Goal: Transaction & Acquisition: Purchase product/service

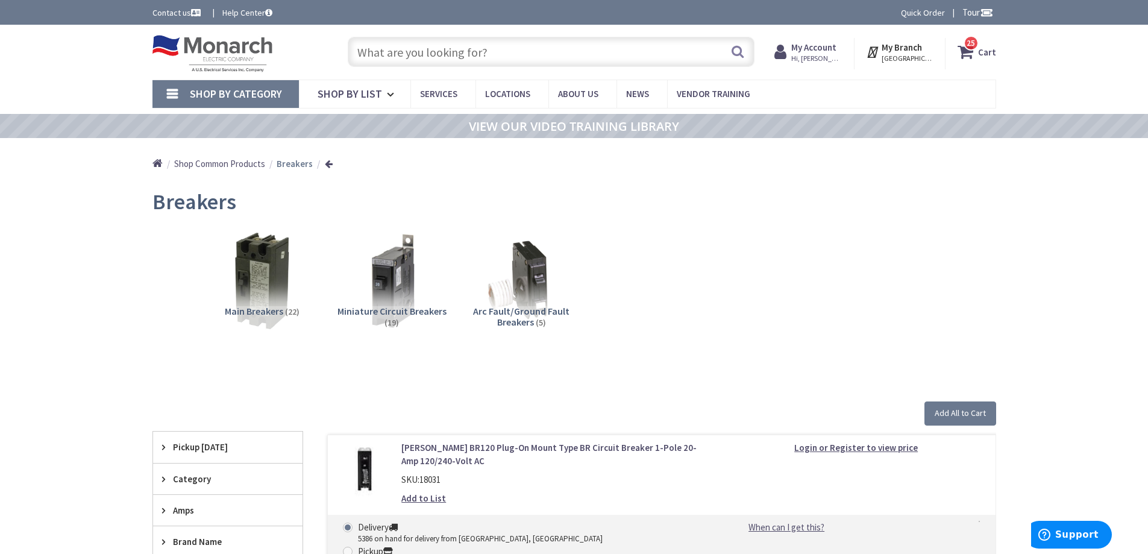
click at [393, 57] on input "text" at bounding box center [551, 52] width 407 height 30
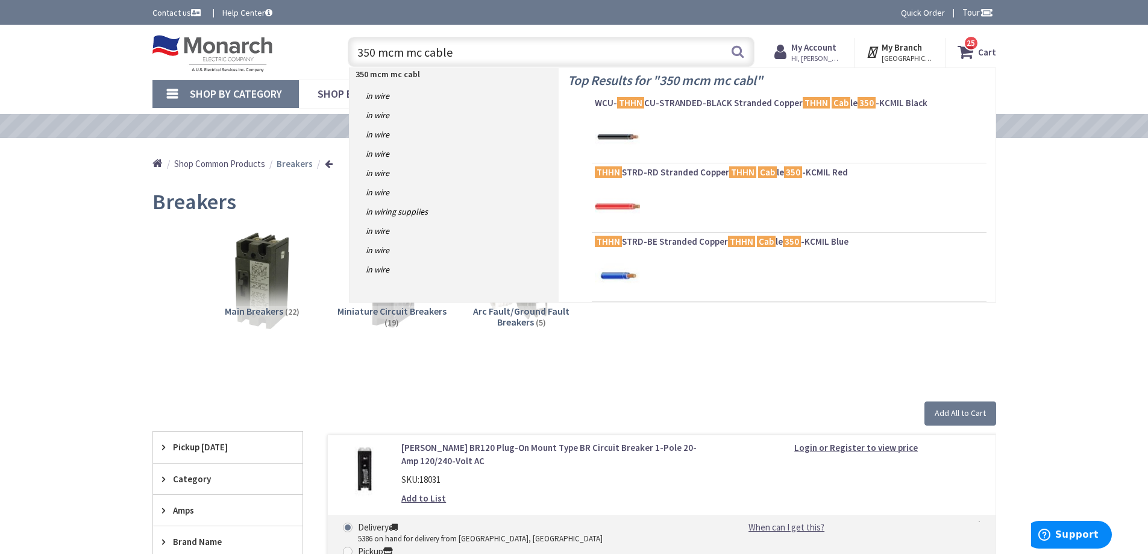
type input "350 mcm mc cable"
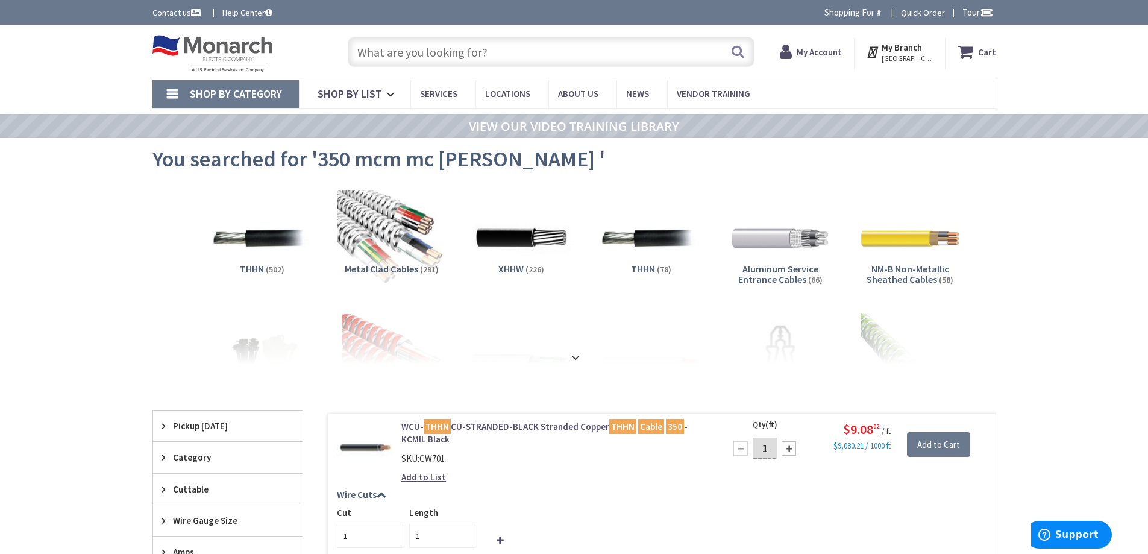
click at [371, 191] on img at bounding box center [391, 238] width 109 height 109
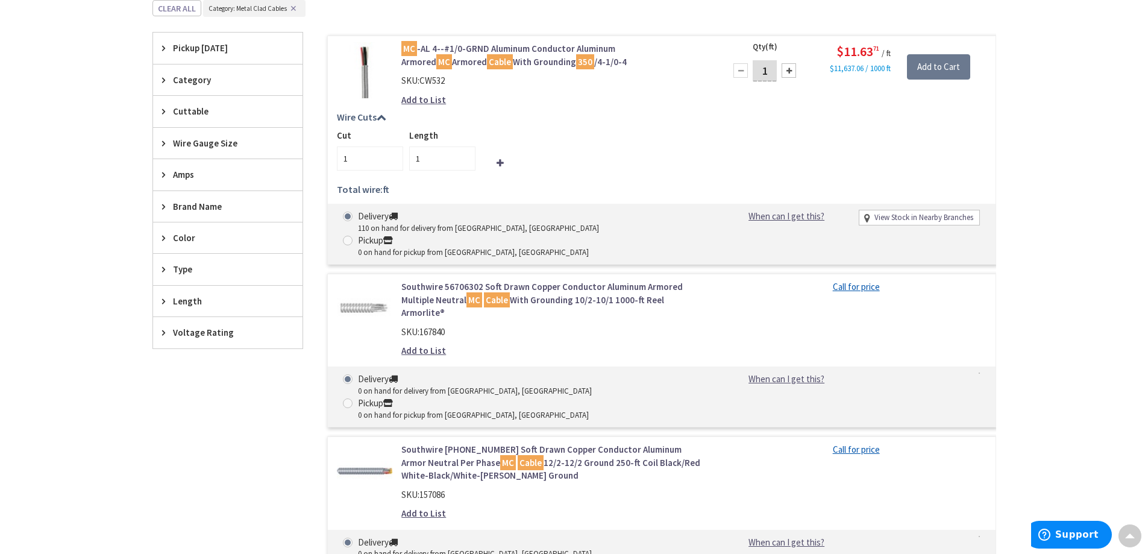
scroll to position [267, 0]
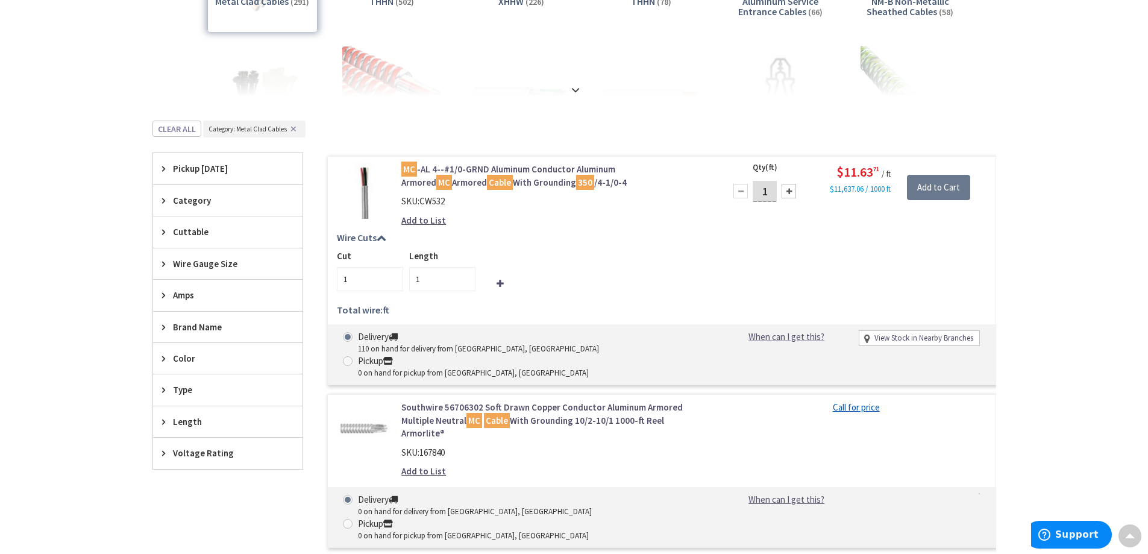
click at [195, 295] on span "Amps" at bounding box center [222, 295] width 98 height 13
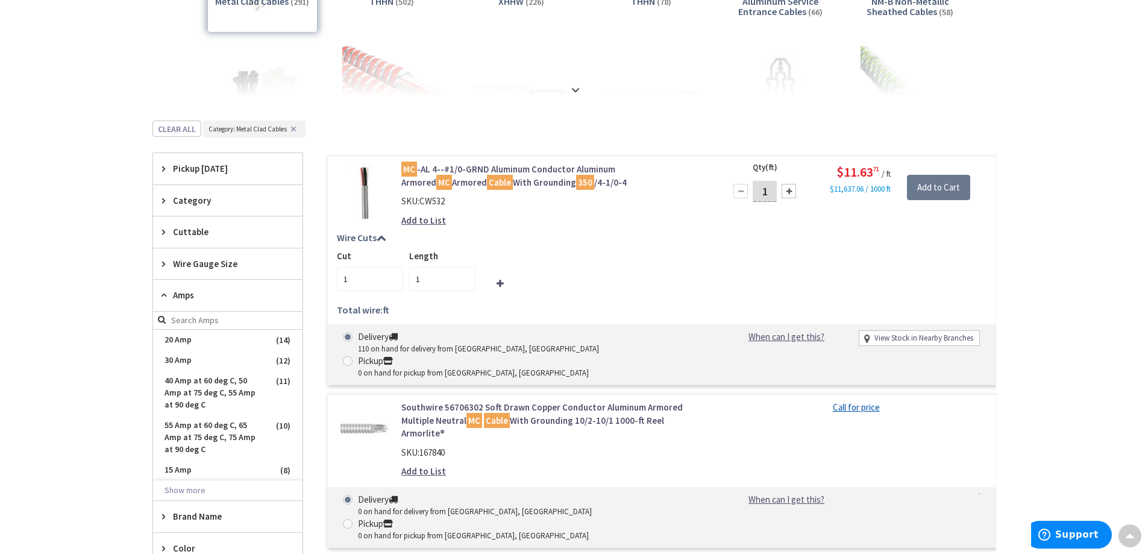
scroll to position [0, 0]
click at [191, 490] on button "Show more" at bounding box center [227, 490] width 149 height 20
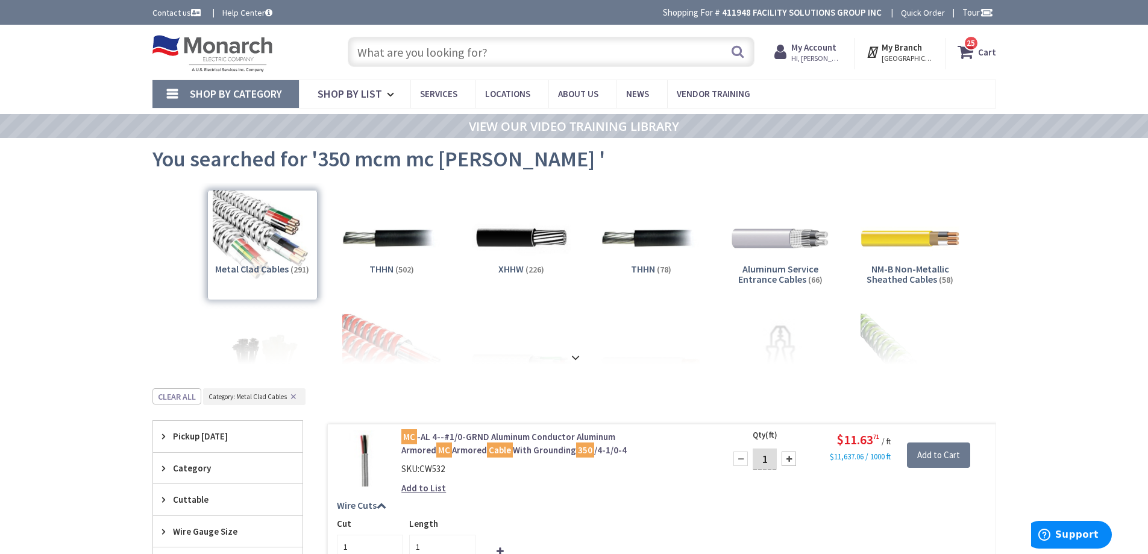
click at [503, 58] on input "text" at bounding box center [551, 52] width 407 height 30
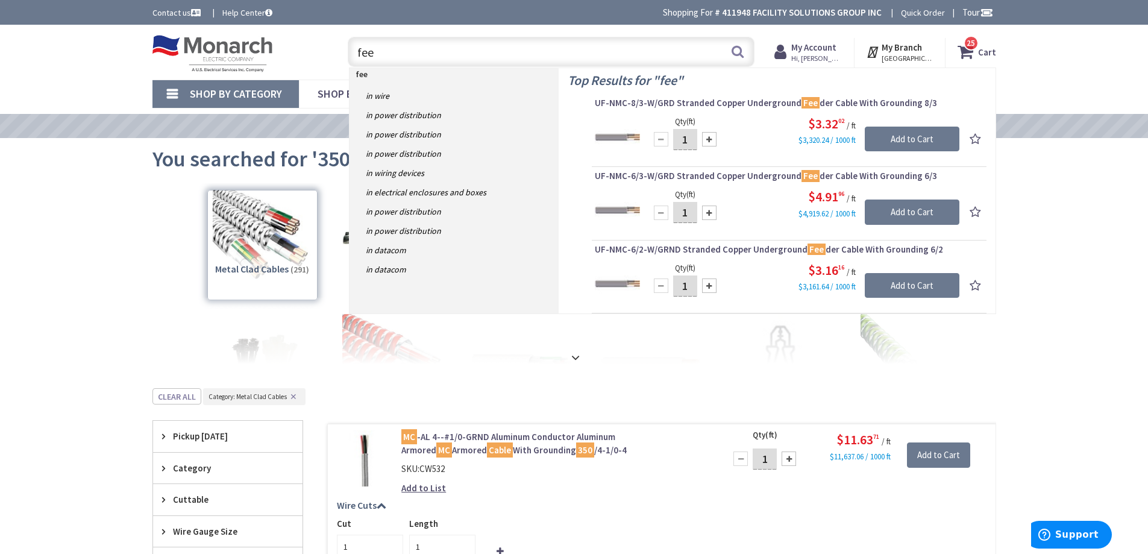
click at [162, 251] on div "View Subcategories Metal Clad Cables (291) THHN (502) XHHW (226) THHN (78) (66)" at bounding box center [573, 273] width 843 height 181
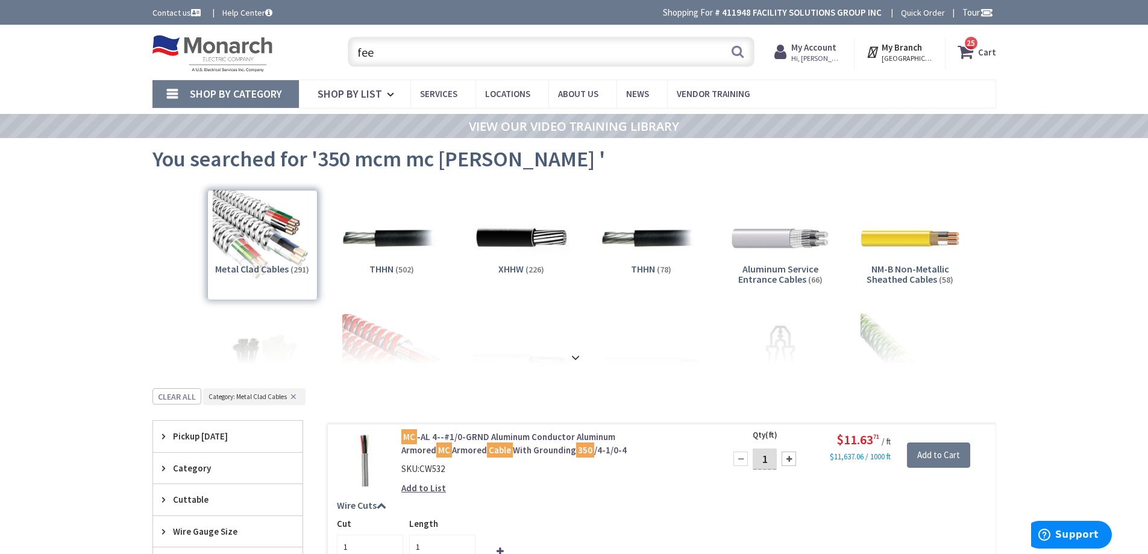
scroll to position [181, 0]
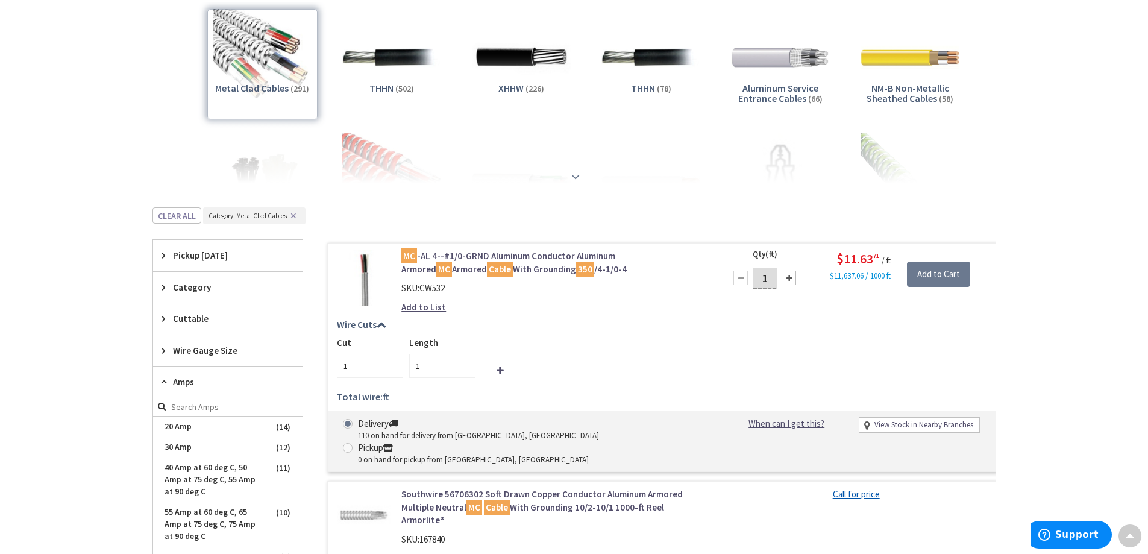
click at [570, 173] on strong at bounding box center [575, 176] width 14 height 13
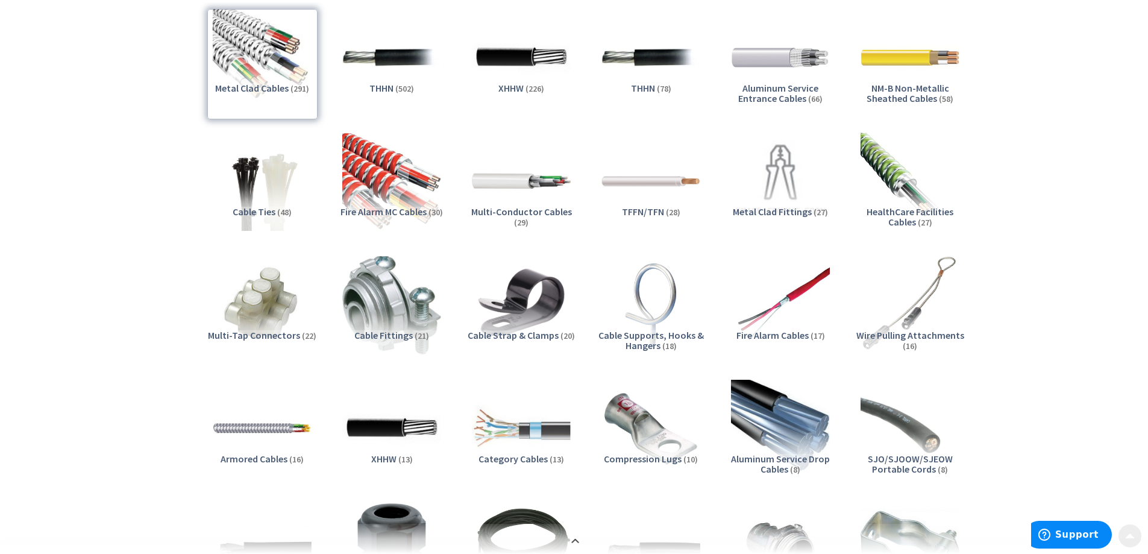
scroll to position [301, 0]
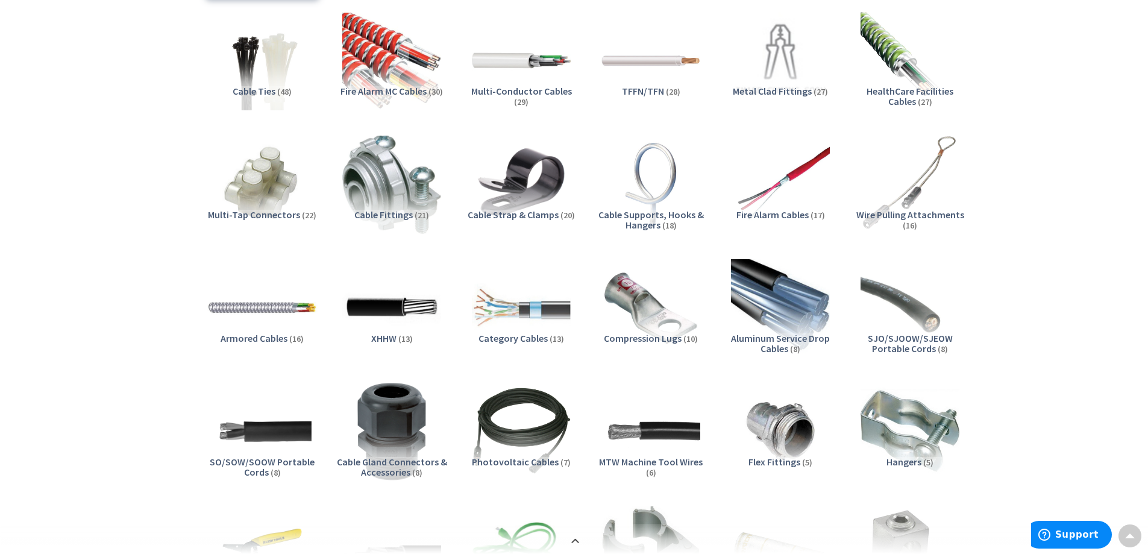
click at [267, 306] on img at bounding box center [261, 307] width 109 height 109
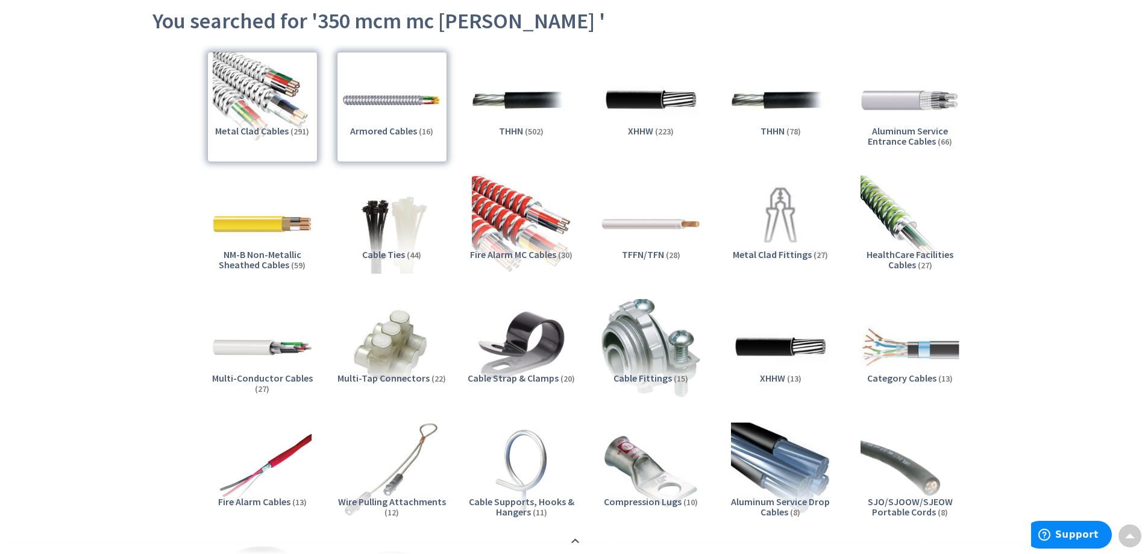
scroll to position [0, 0]
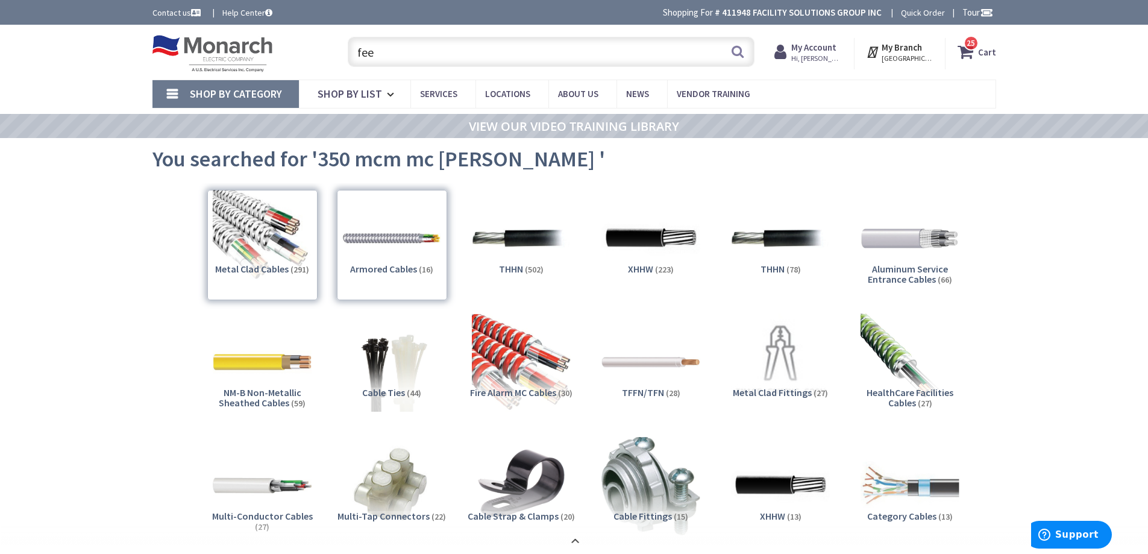
click at [386, 45] on input "fee" at bounding box center [551, 52] width 407 height 30
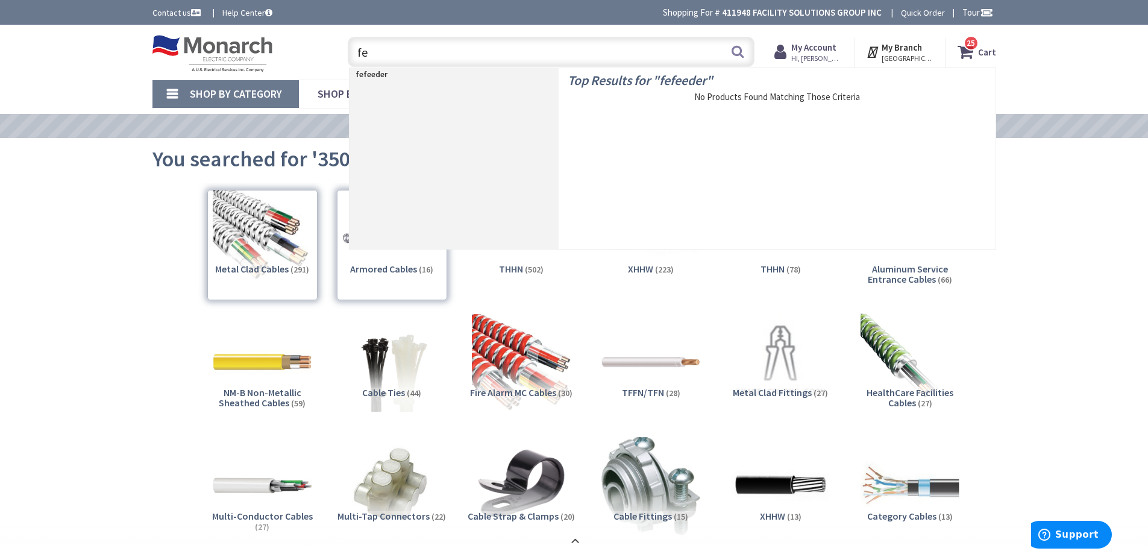
type input "f"
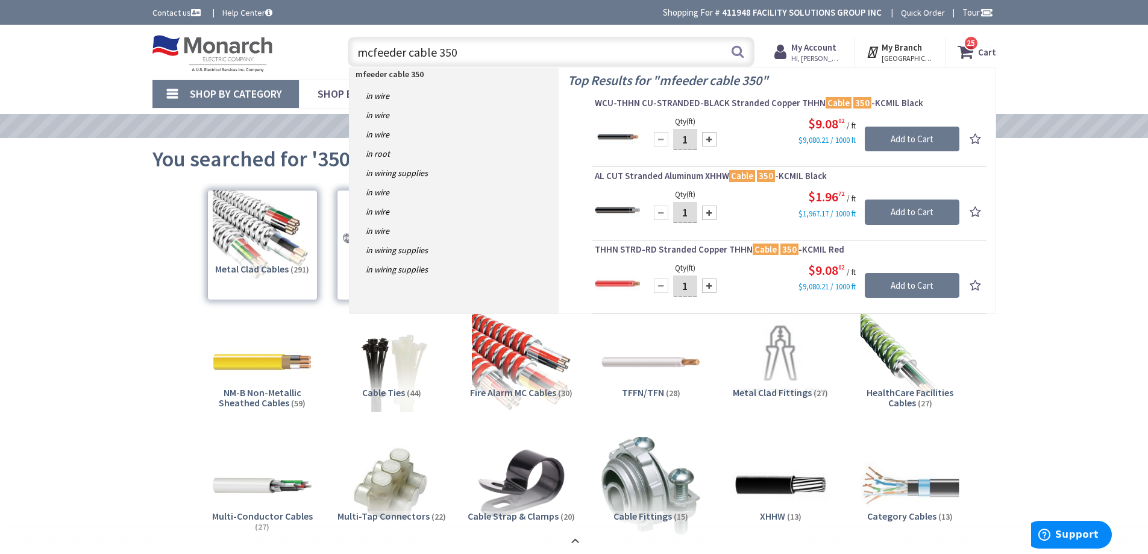
type input "mc feeder cable 350"
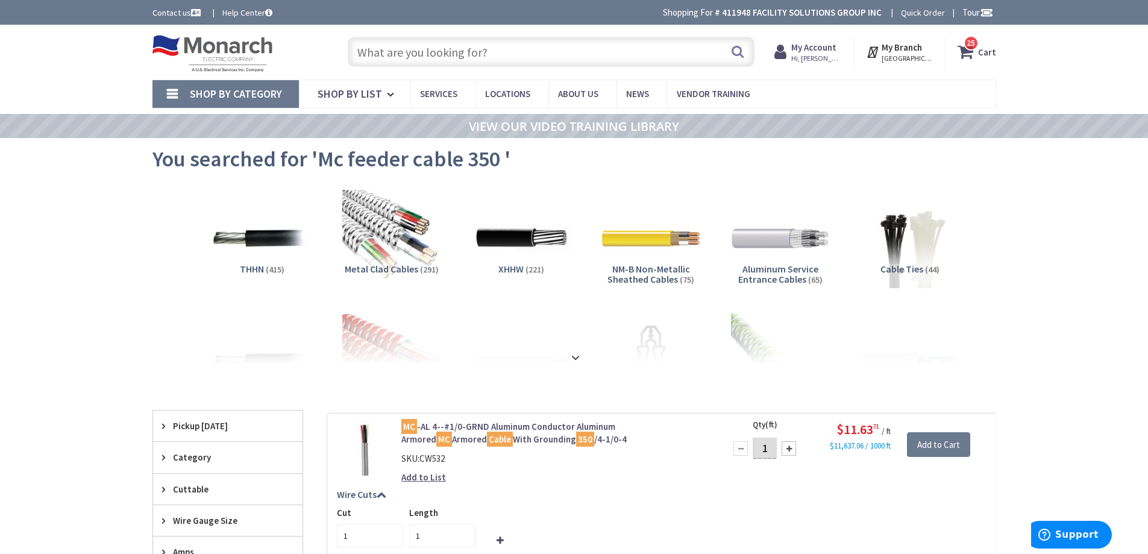
click at [483, 56] on input "text" at bounding box center [551, 52] width 407 height 30
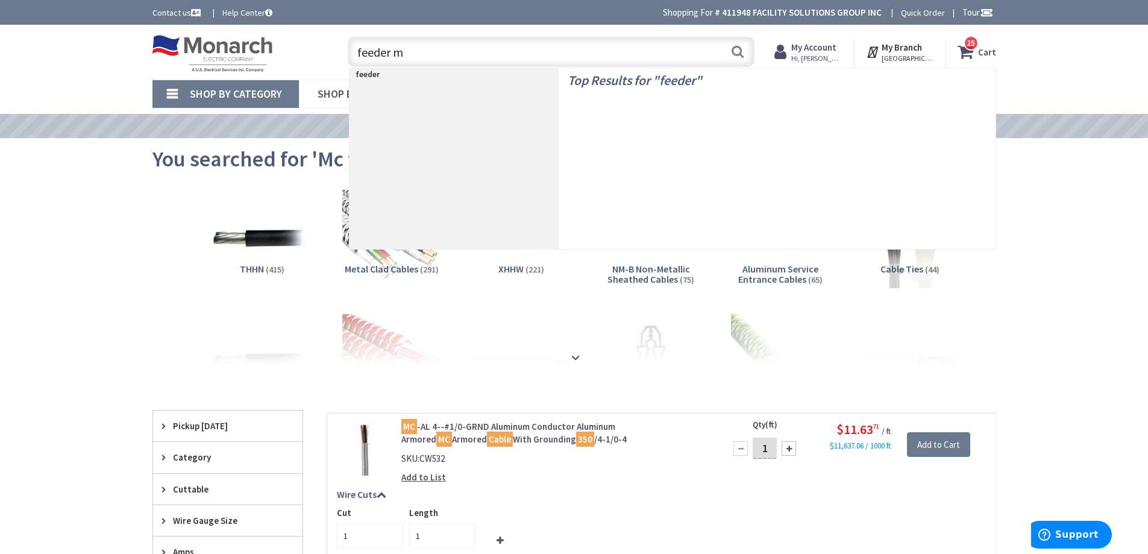
type input "feeder mc"
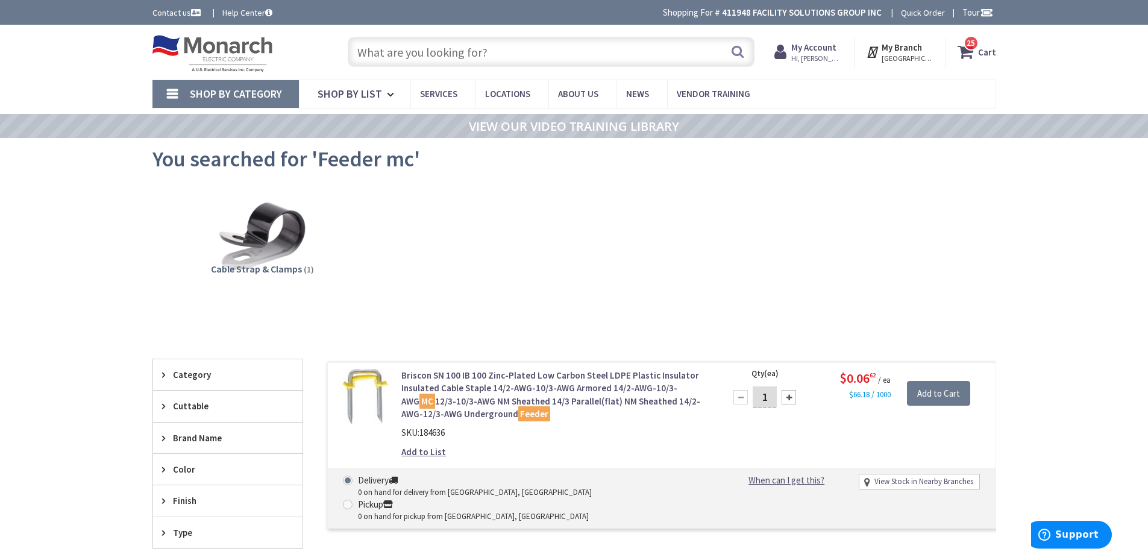
click at [510, 55] on input "text" at bounding box center [551, 52] width 407 height 30
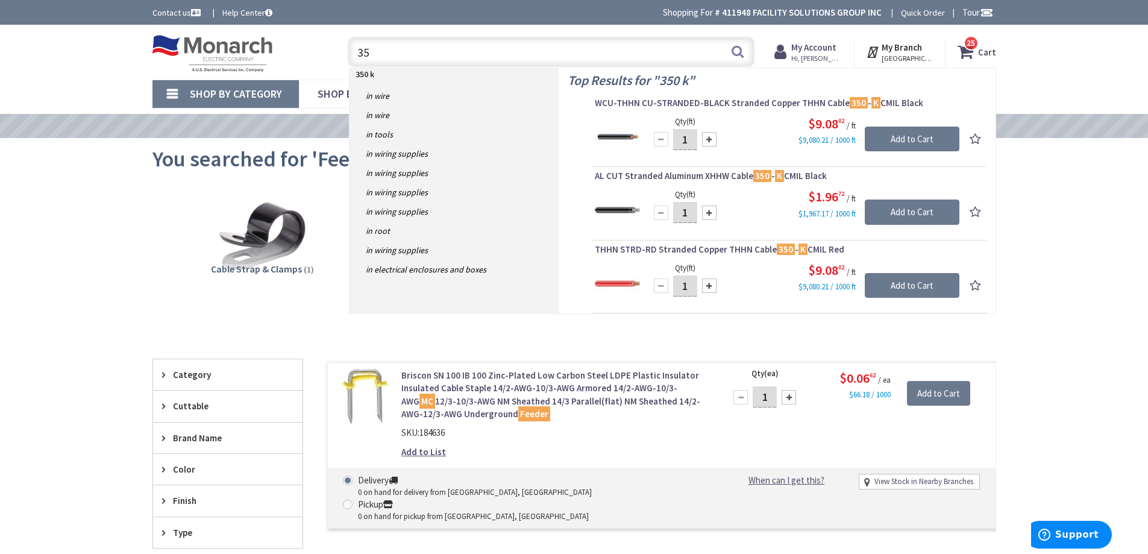
type input "3"
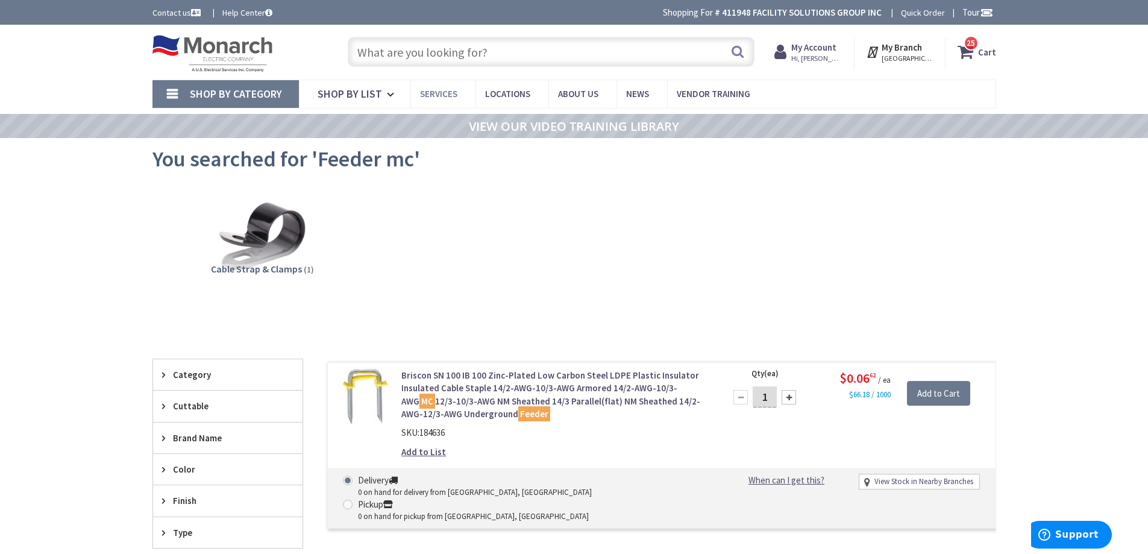
click at [441, 95] on span "Services" at bounding box center [438, 93] width 37 height 11
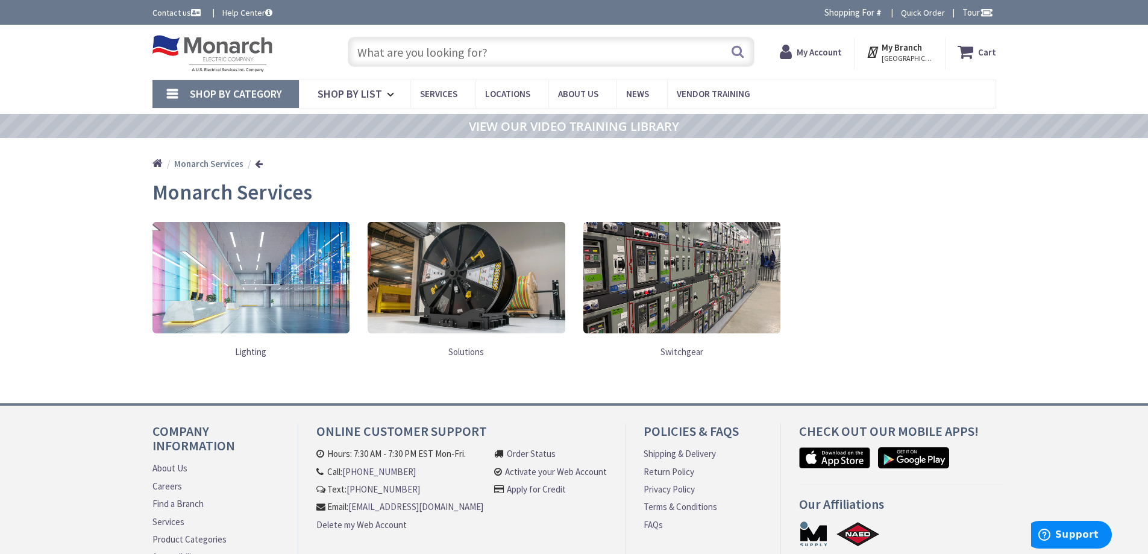
click at [449, 276] on img at bounding box center [466, 277] width 198 height 111
click at [464, 347] on link "Solutions" at bounding box center [466, 351] width 198 height 25
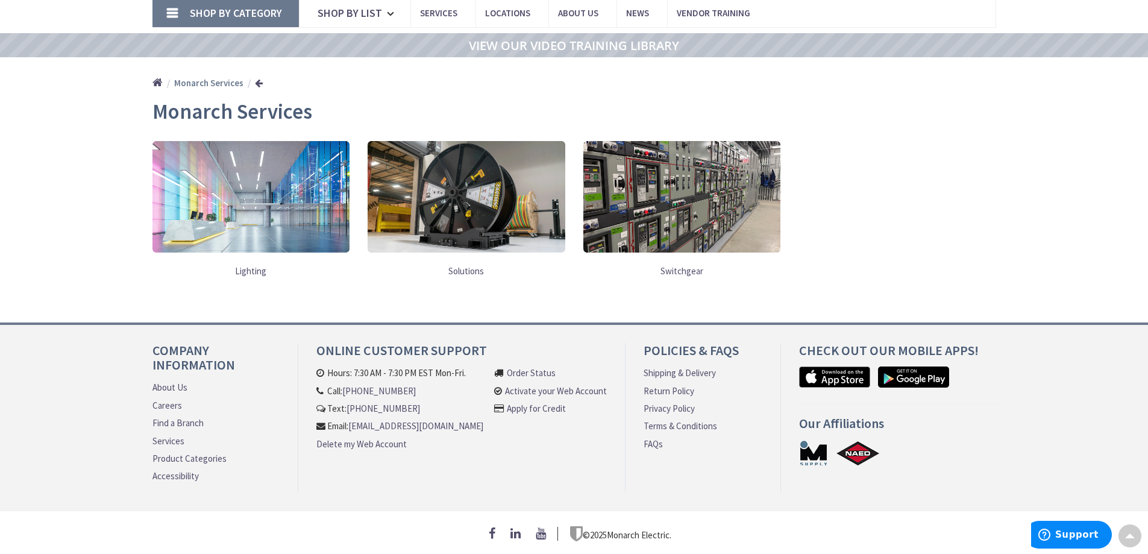
click at [423, 192] on img at bounding box center [466, 196] width 198 height 111
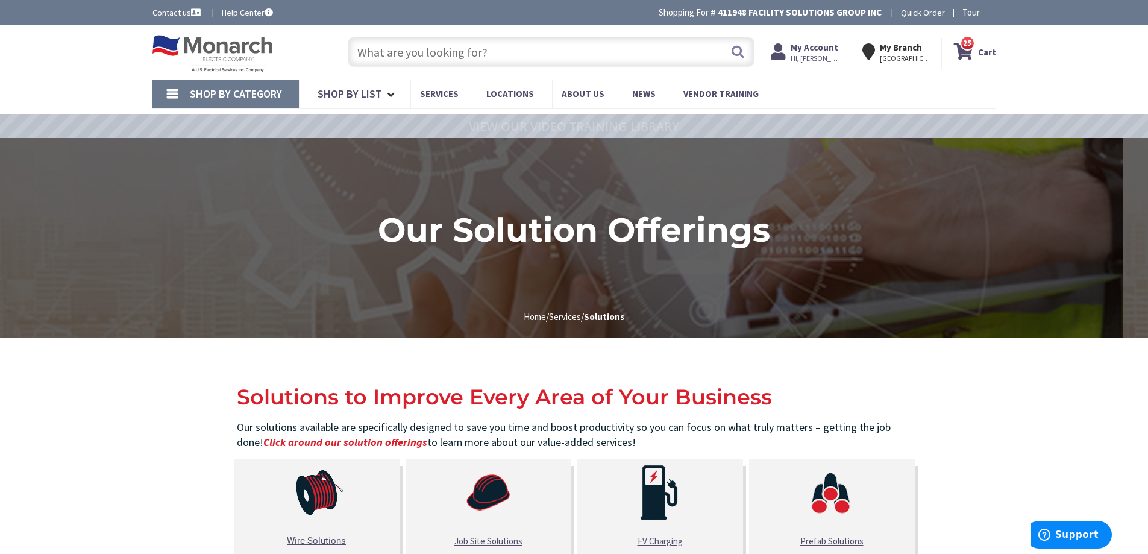
scroll to position [120, 0]
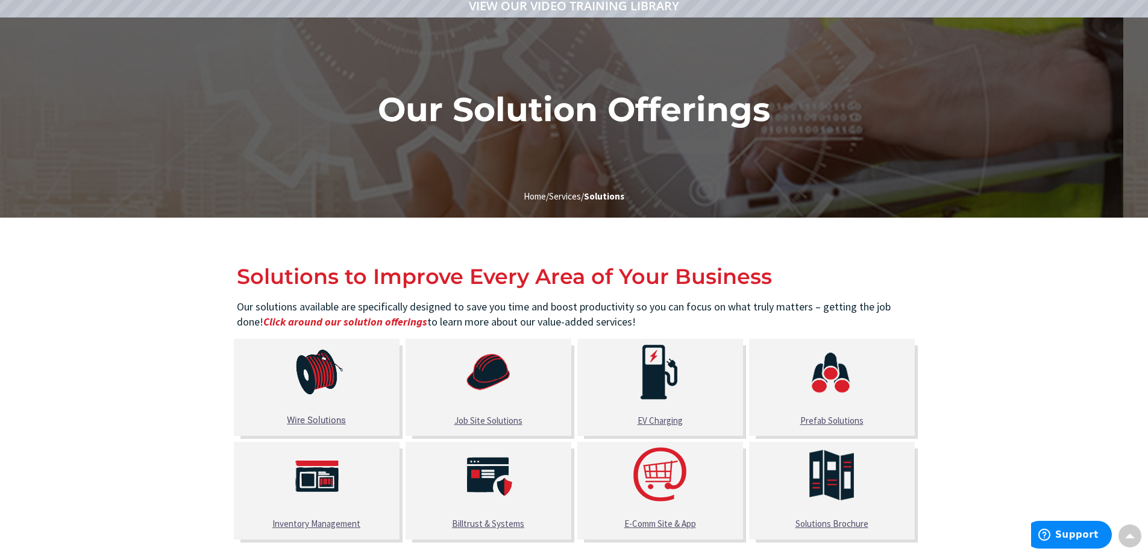
click at [323, 417] on u "Wire Solutions" at bounding box center [316, 419] width 59 height 11
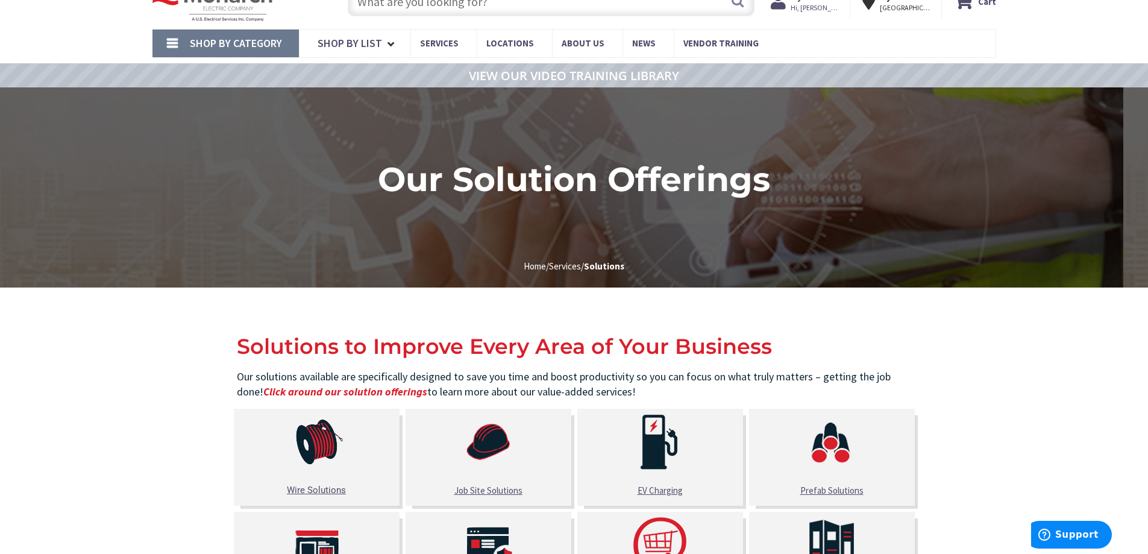
scroll to position [0, 0]
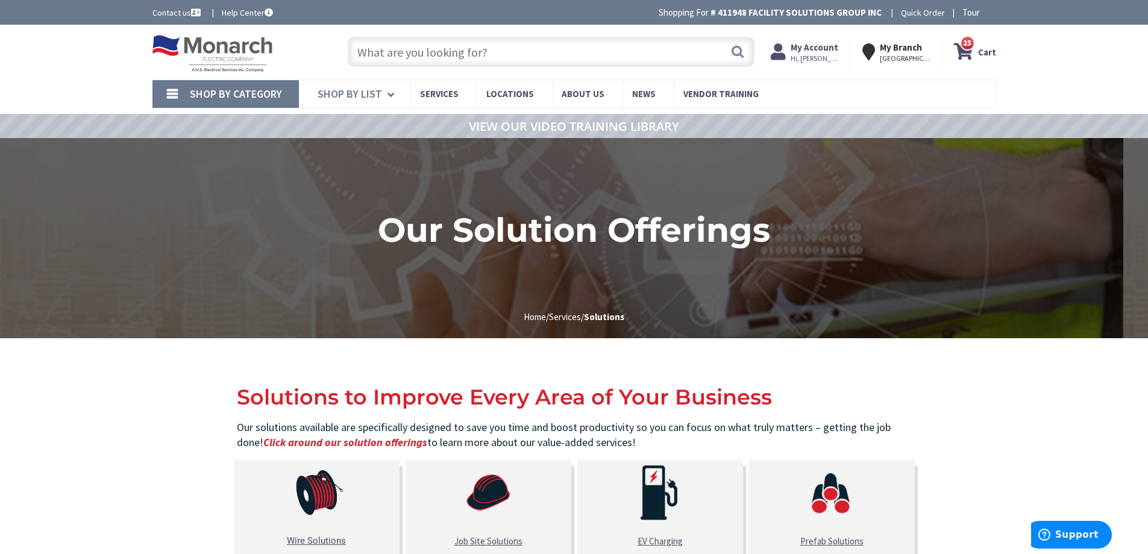
click at [391, 95] on icon at bounding box center [392, 94] width 11 height 27
click at [390, 90] on icon at bounding box center [392, 94] width 11 height 27
click at [387, 95] on icon at bounding box center [392, 94] width 11 height 27
click at [389, 93] on icon at bounding box center [392, 94] width 11 height 27
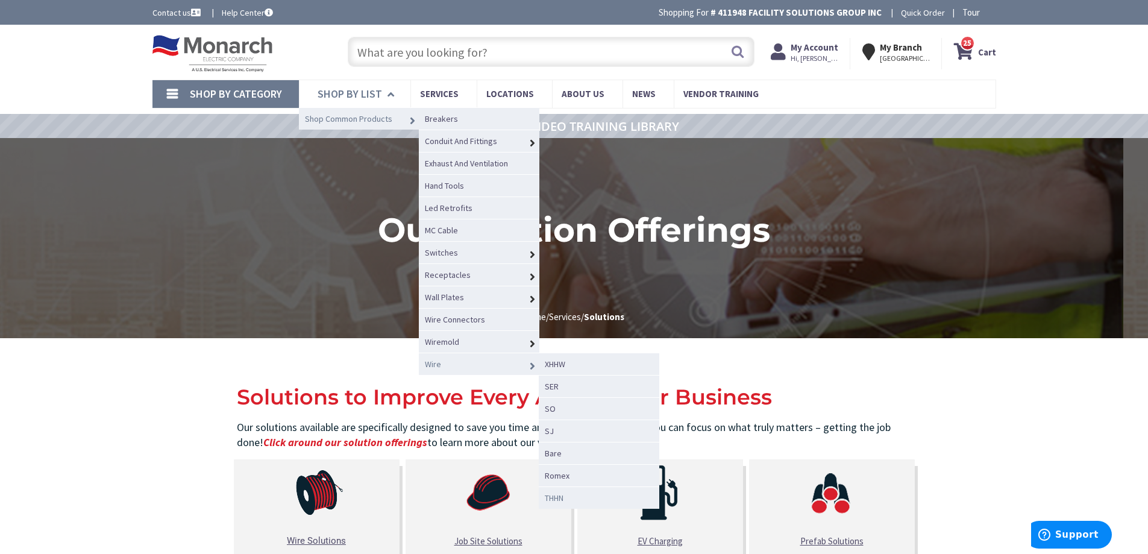
click at [561, 500] on span "THHN" at bounding box center [554, 497] width 19 height 11
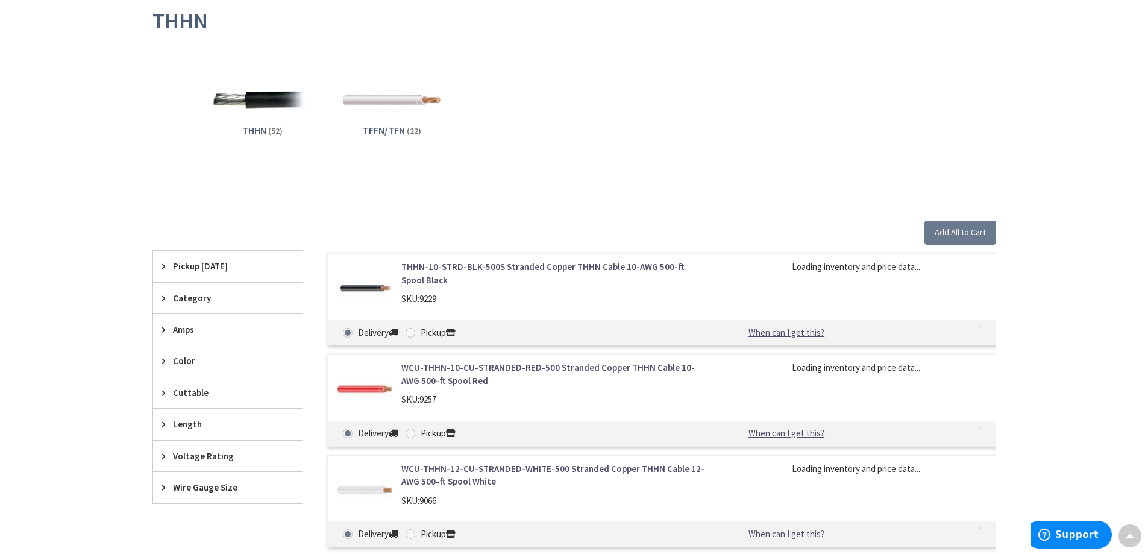
scroll to position [301, 0]
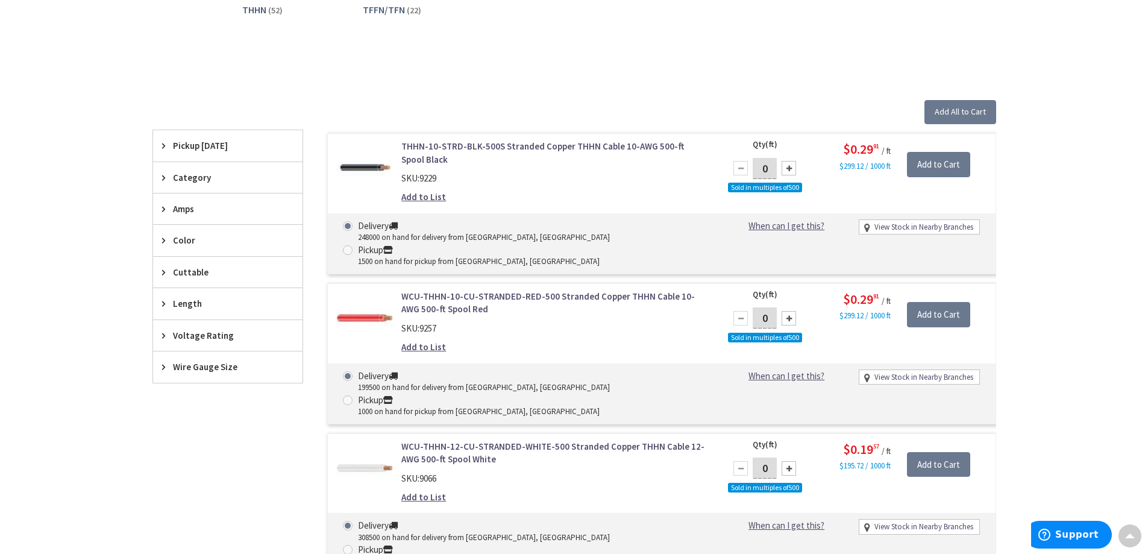
click at [199, 205] on span "Amps" at bounding box center [222, 208] width 98 height 13
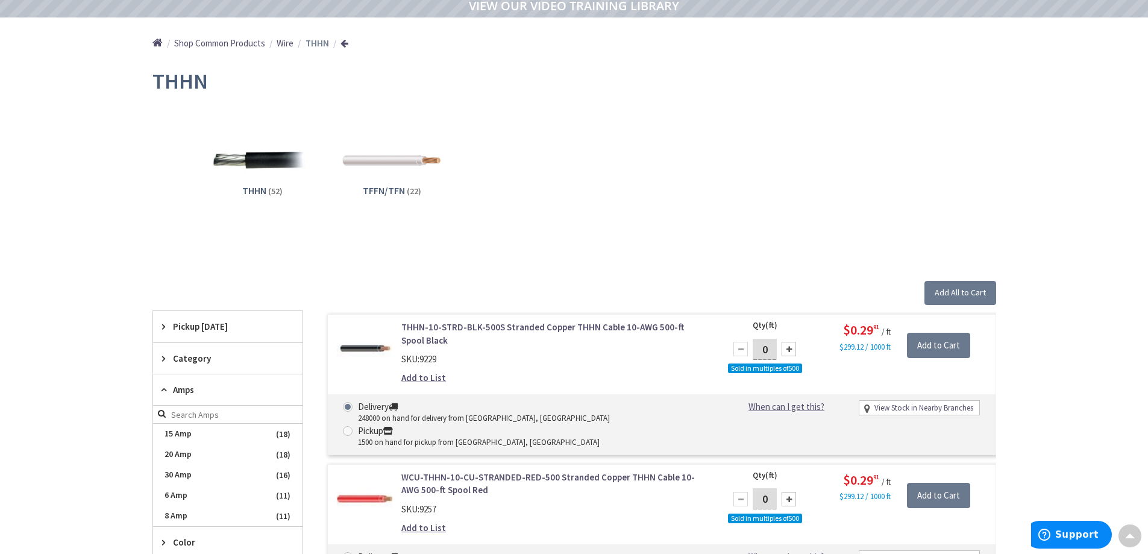
scroll to position [0, 0]
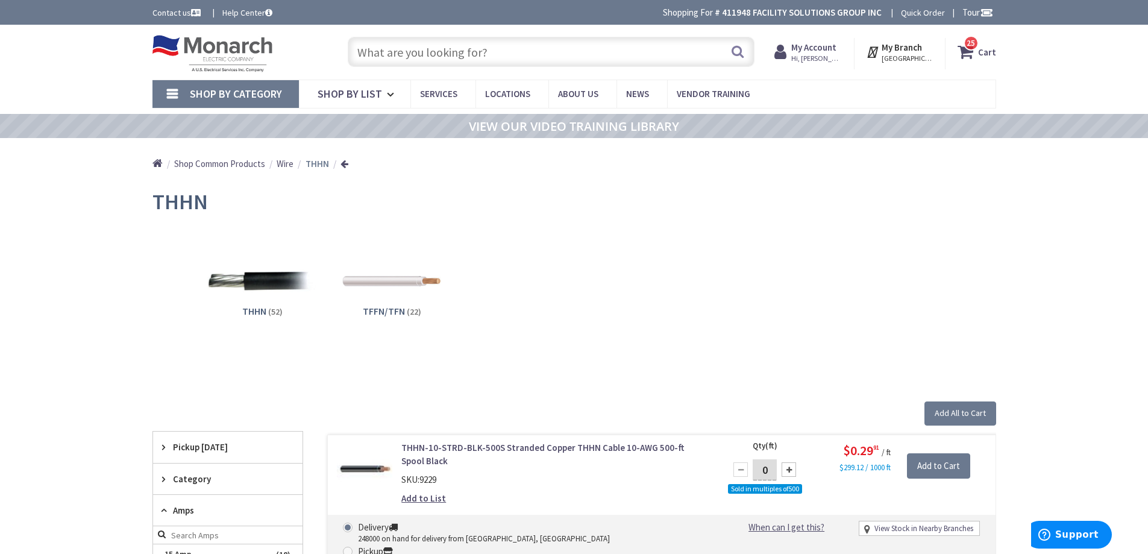
click at [259, 284] on img at bounding box center [261, 280] width 109 height 109
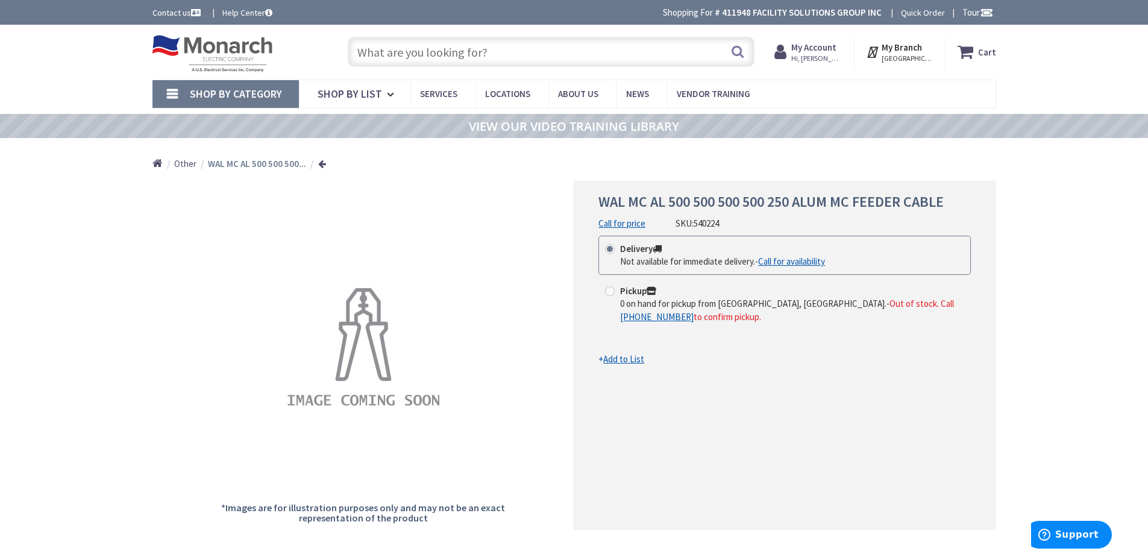
click at [187, 164] on span "Other" at bounding box center [185, 163] width 22 height 11
click at [185, 162] on span "Other" at bounding box center [185, 163] width 22 height 11
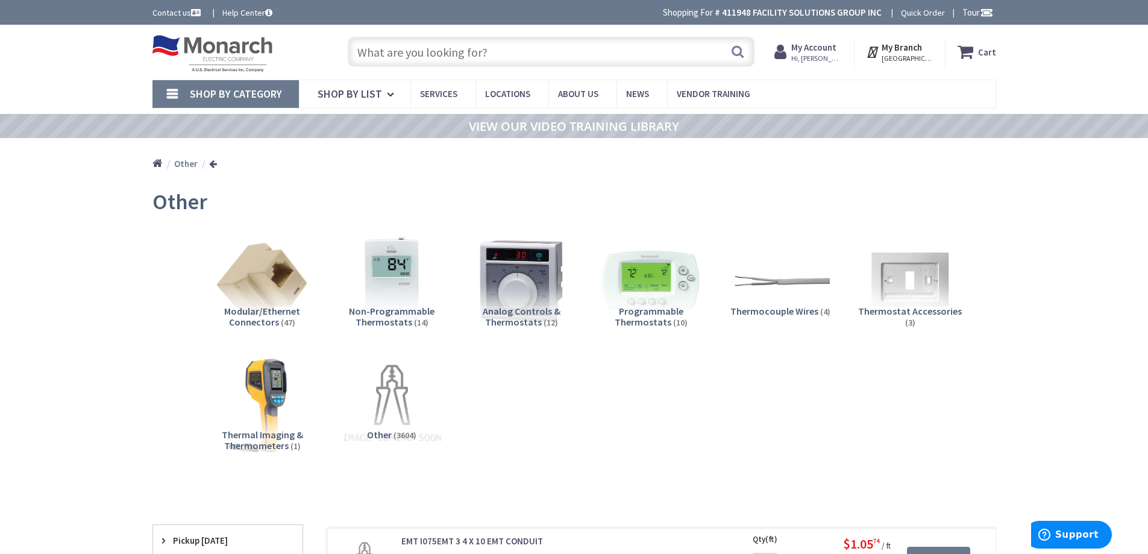
click at [393, 390] on img at bounding box center [391, 403] width 109 height 109
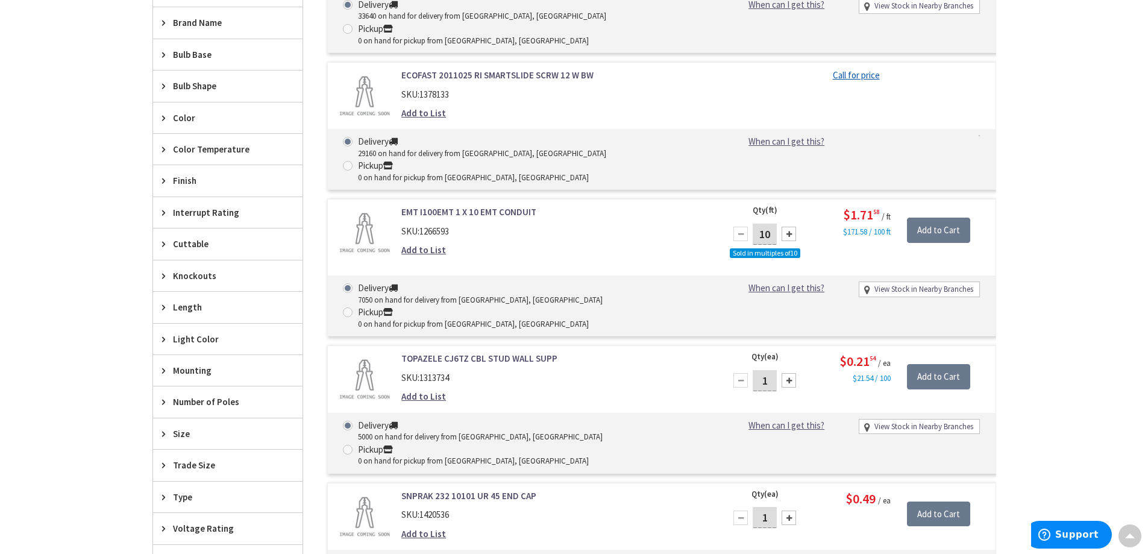
scroll to position [563, 0]
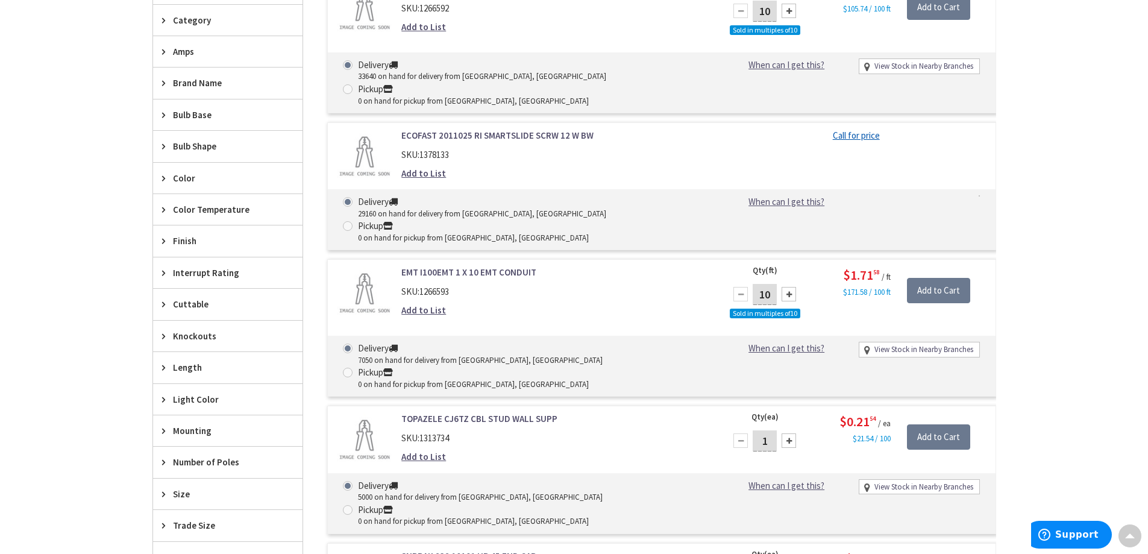
click at [226, 234] on div "Finish" at bounding box center [227, 240] width 149 height 31
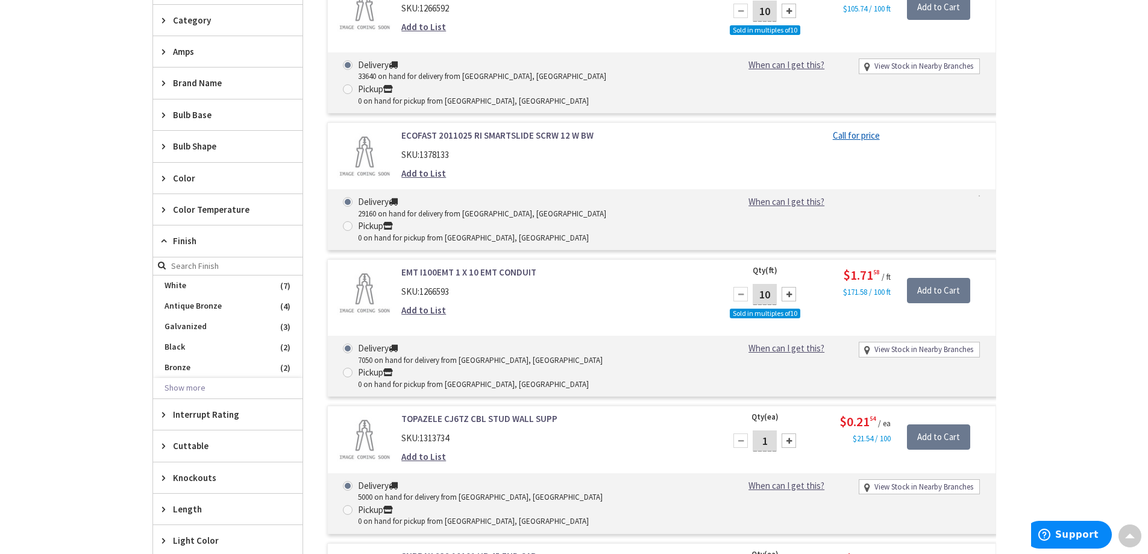
scroll to position [623, 0]
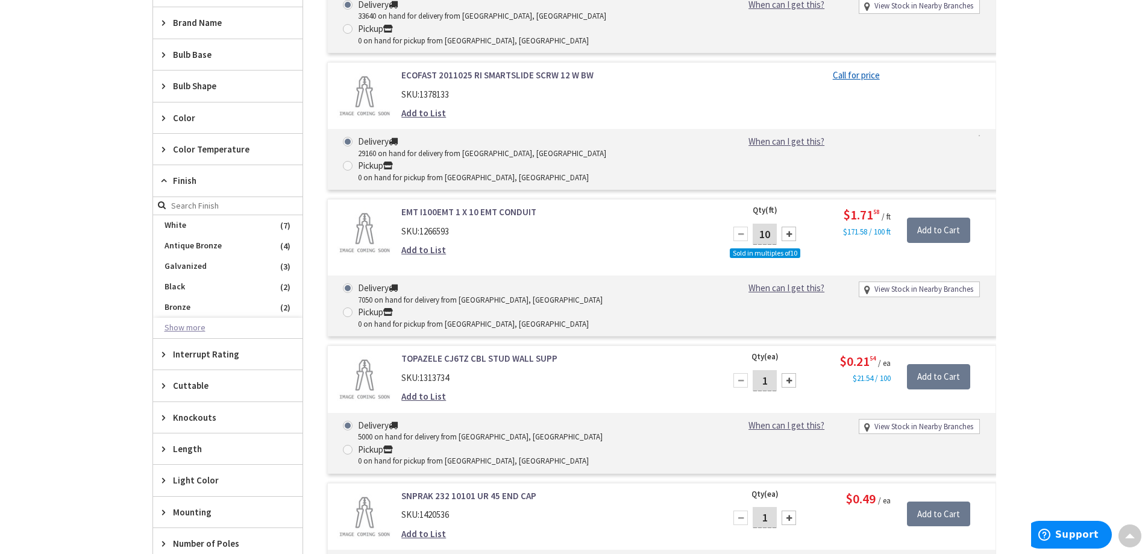
click at [192, 328] on button "Show more" at bounding box center [227, 327] width 149 height 20
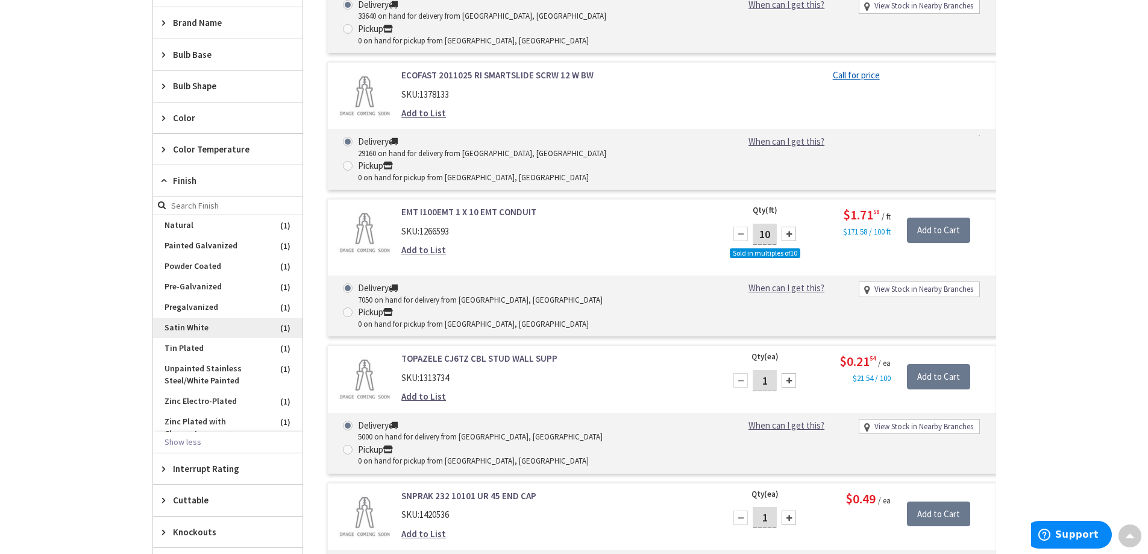
scroll to position [454, 0]
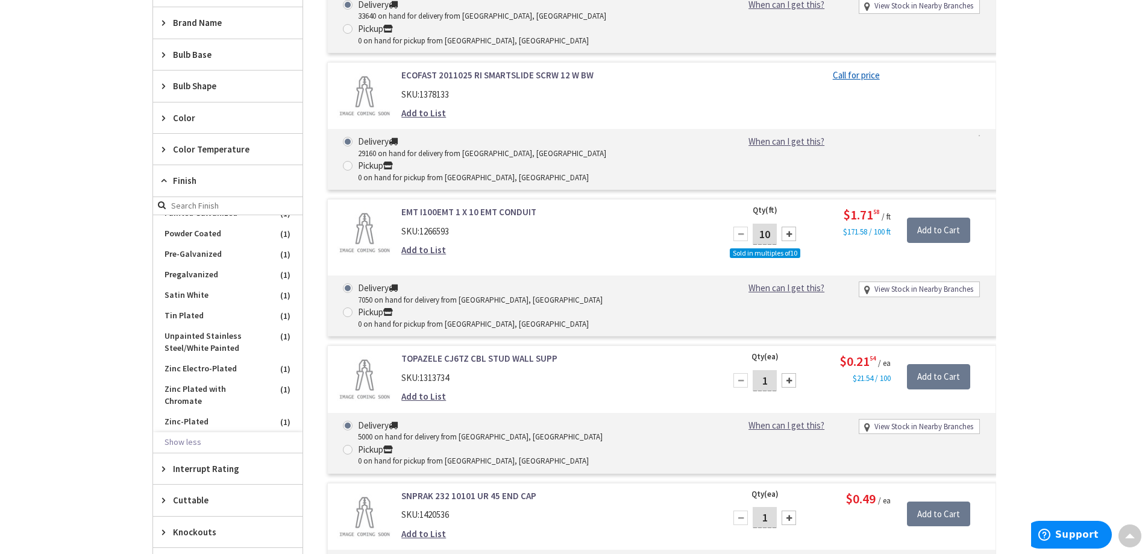
click at [67, 266] on div "Skip to Content Toggle Nav Search 25 25 25 items Cart 25" at bounding box center [574, 497] width 1148 height 2190
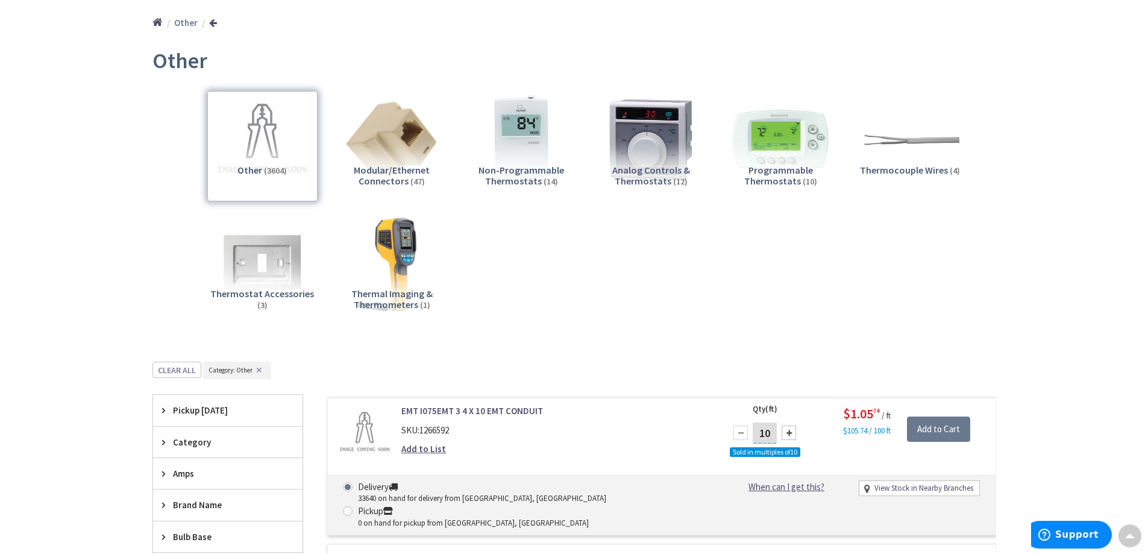
scroll to position [0, 0]
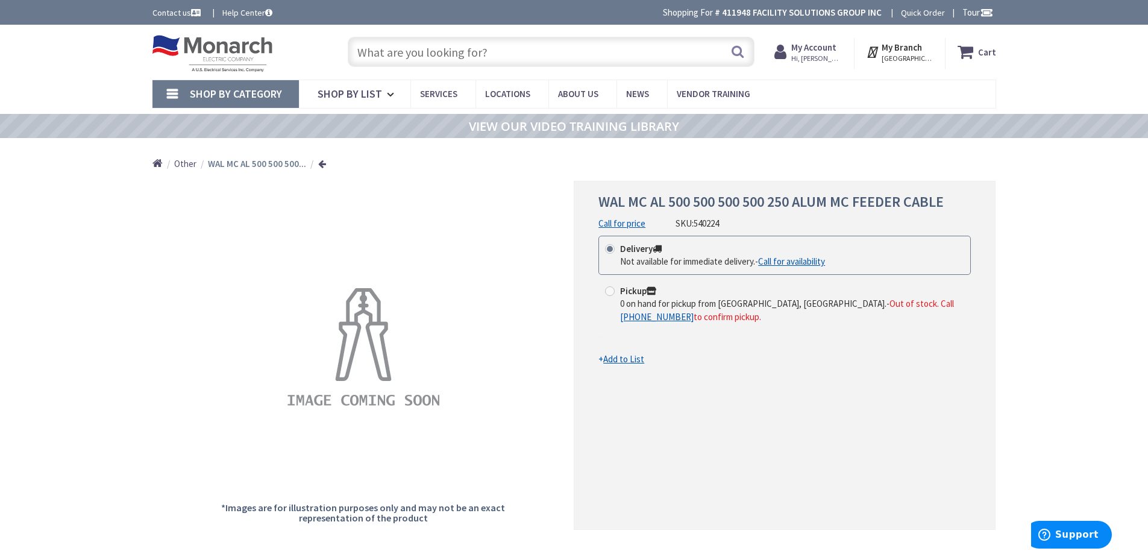
click at [319, 164] on link at bounding box center [322, 163] width 8 height 9
